Goal: Find specific page/section: Find specific page/section

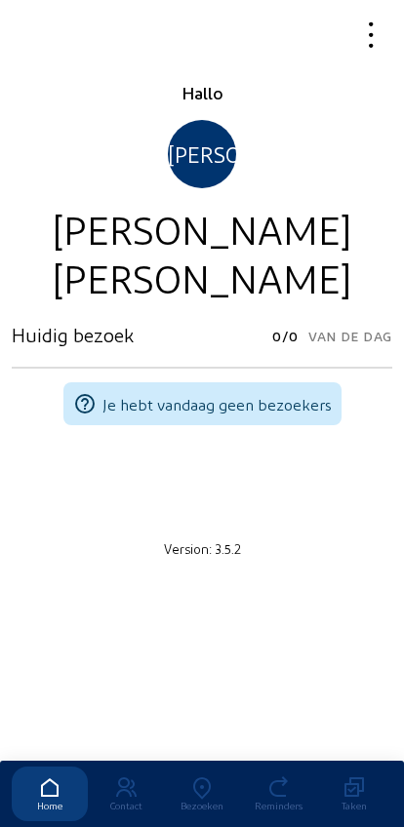
click at [187, 776] on icon at bounding box center [202, 787] width 76 height 23
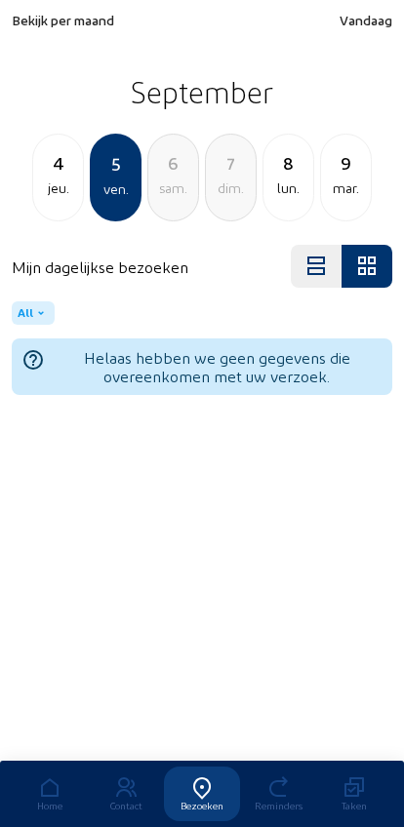
click at [51, 188] on div "jeu." at bounding box center [58, 187] width 50 height 23
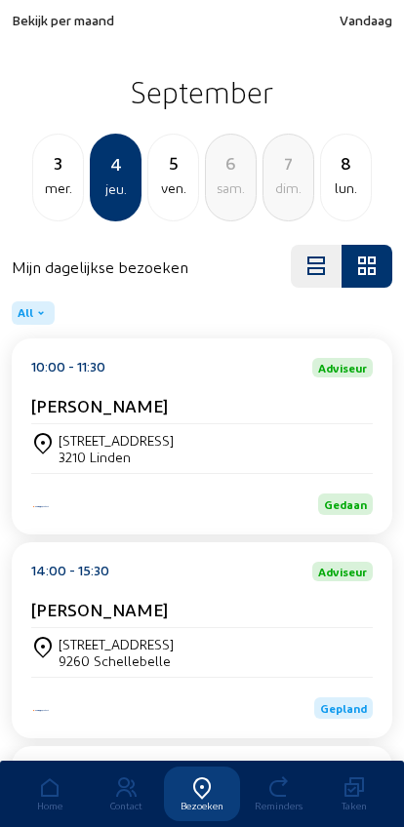
click at [55, 199] on div "mer." at bounding box center [58, 187] width 50 height 23
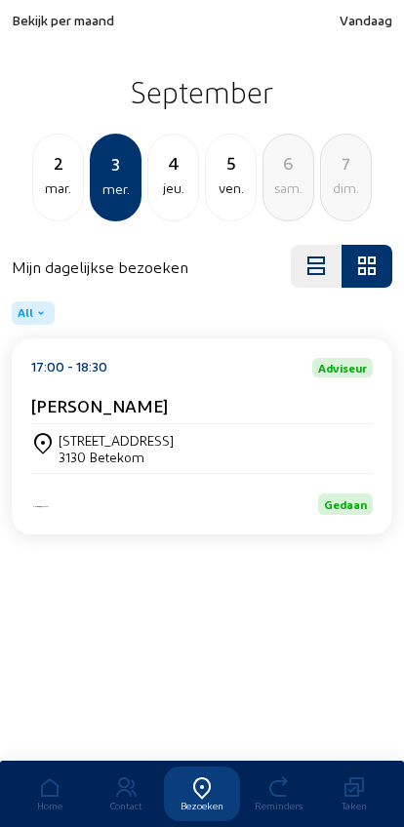
click at [58, 217] on div "[DATE]" at bounding box center [58, 178] width 52 height 88
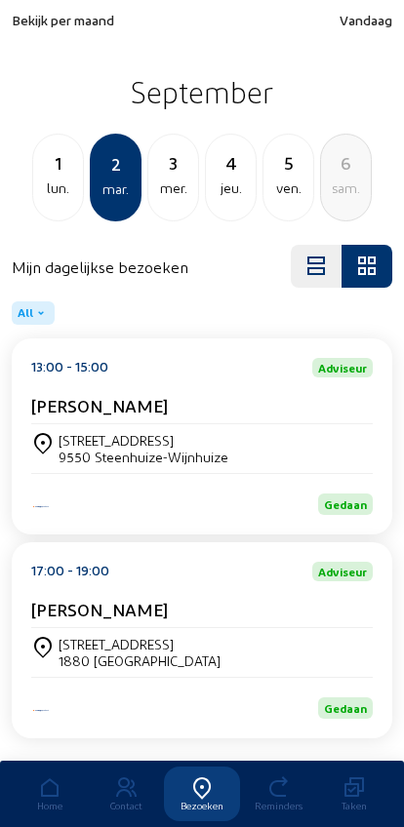
click at [174, 200] on div "mer." at bounding box center [173, 187] width 50 height 23
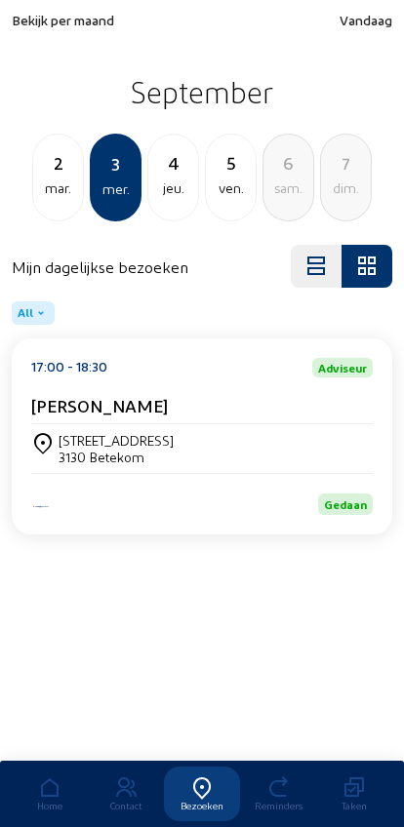
click at [45, 170] on div "2" at bounding box center [58, 162] width 50 height 27
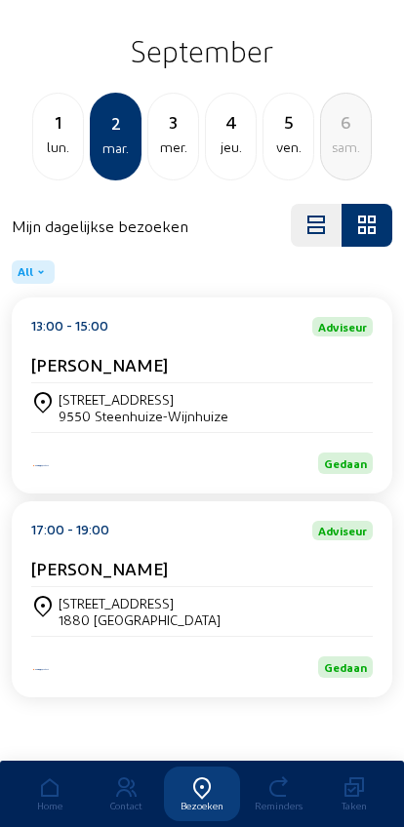
scroll to position [54, 0]
click at [85, 577] on div "[PERSON_NAME]" at bounding box center [201, 572] width 341 height 29
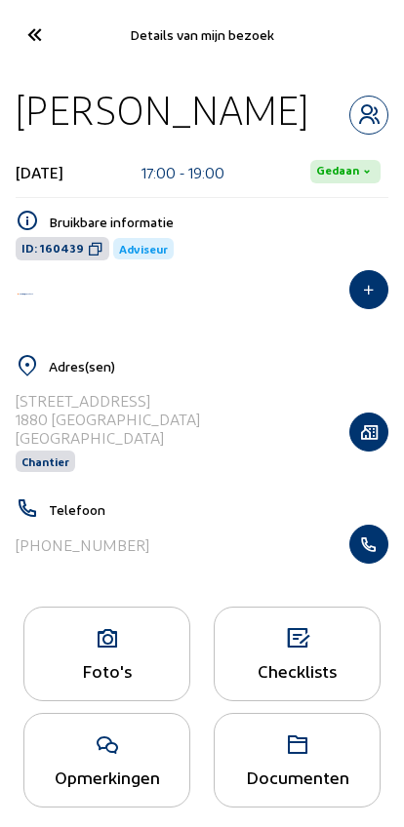
click at [372, 554] on icon "button" at bounding box center [368, 543] width 37 height 19
